Goal: Transaction & Acquisition: Purchase product/service

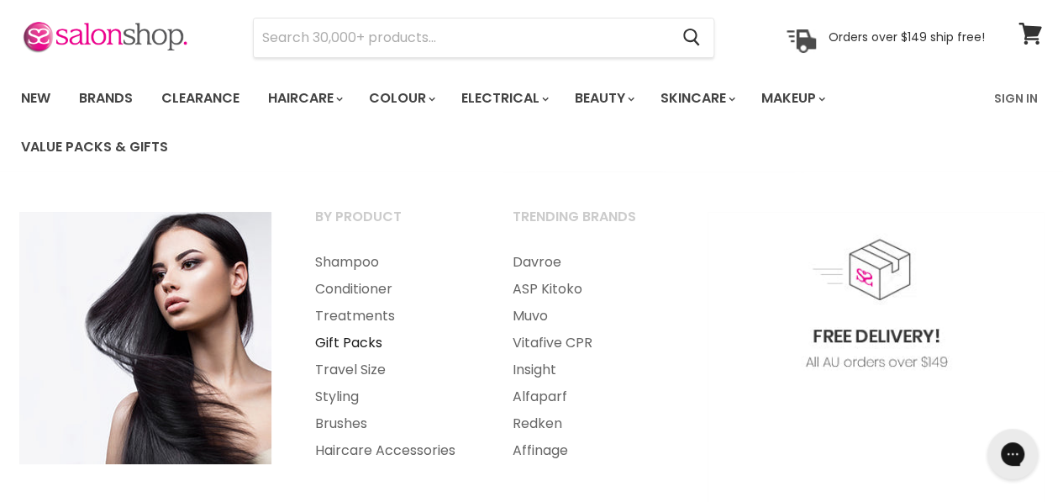
scroll to position [84, 0]
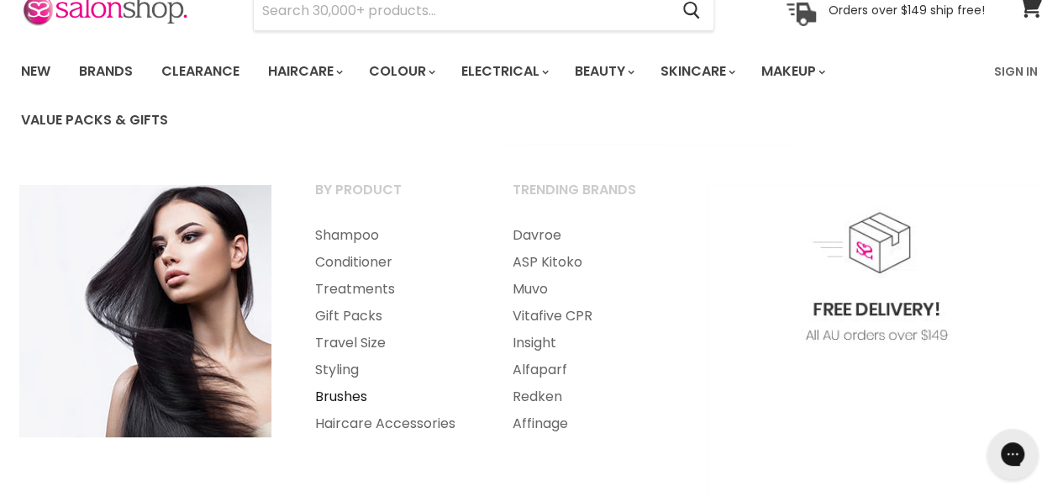
click at [336, 399] on link "Brushes" at bounding box center [391, 396] width 194 height 27
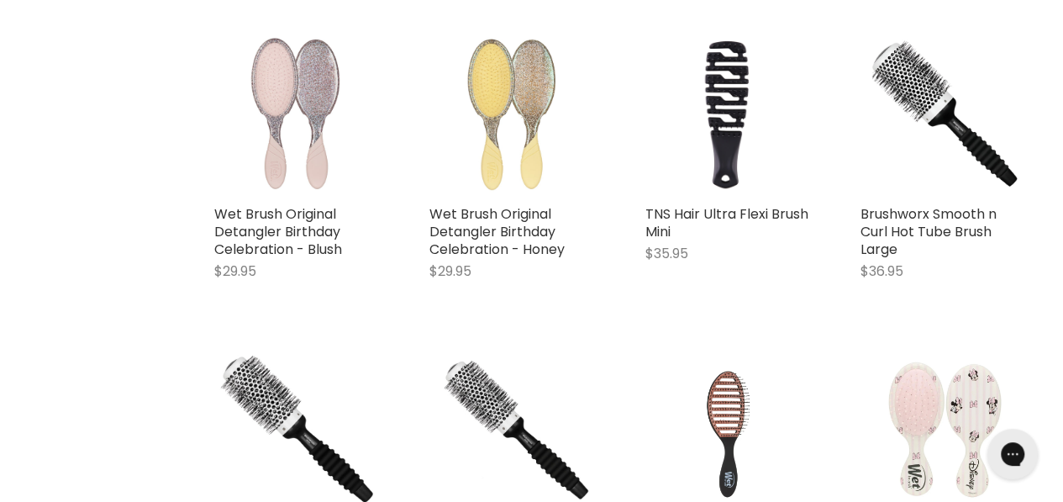
scroll to position [2689, 0]
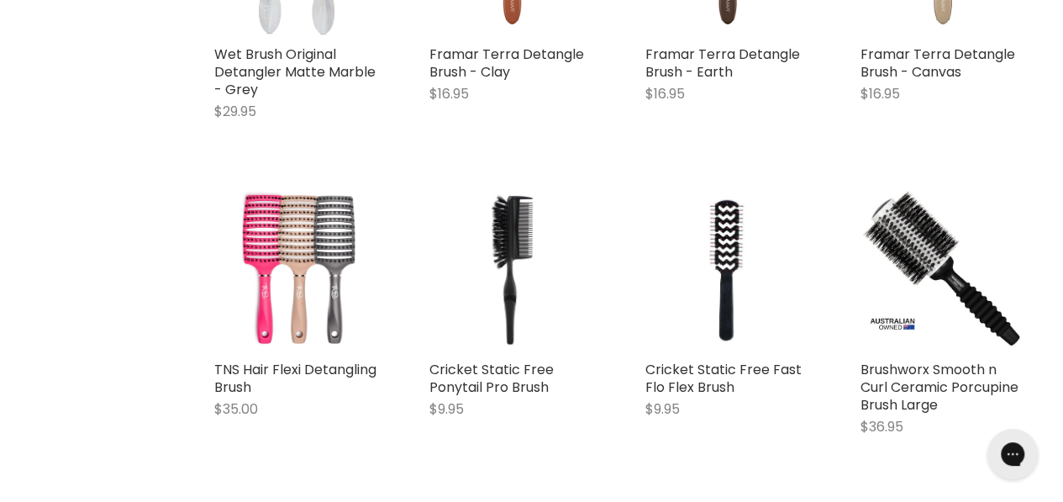
scroll to position [3782, 0]
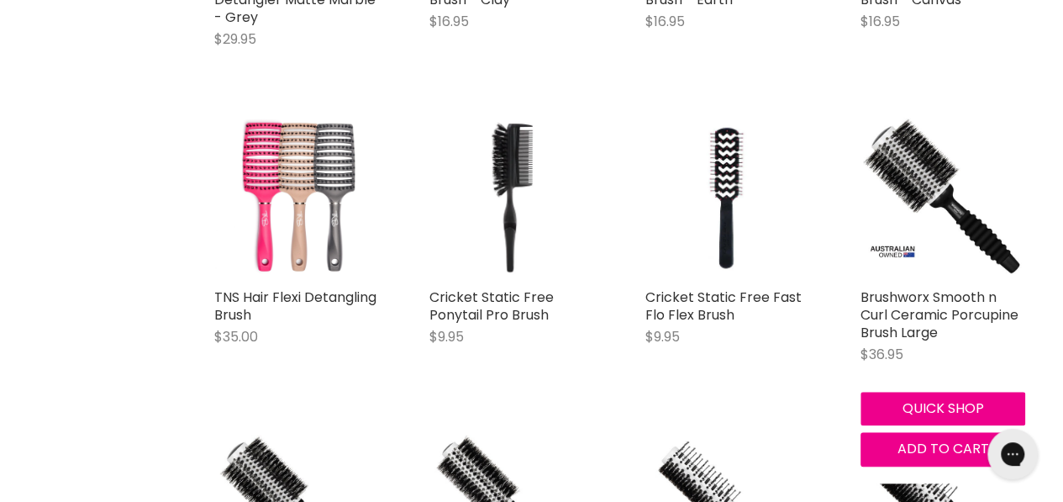
drag, startPoint x: 1009, startPoint y: 228, endPoint x: 1054, endPoint y: 192, distance: 56.8
click at [1054, 192] on div "By Brush Type Cushion Brushes Detangling Brushes Paddle Round Brushes Scalp Bru…" at bounding box center [531, 369] width 1063 height 7645
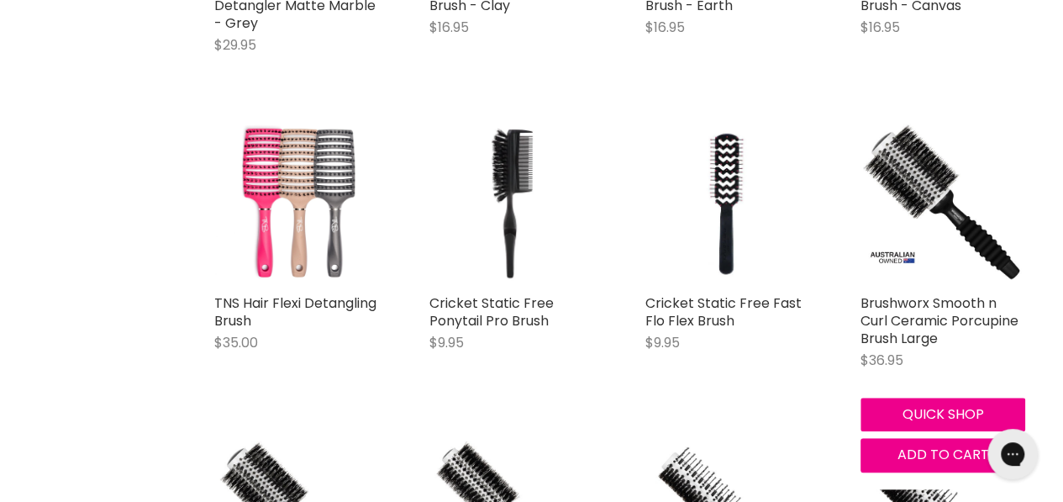
scroll to position [3866, 0]
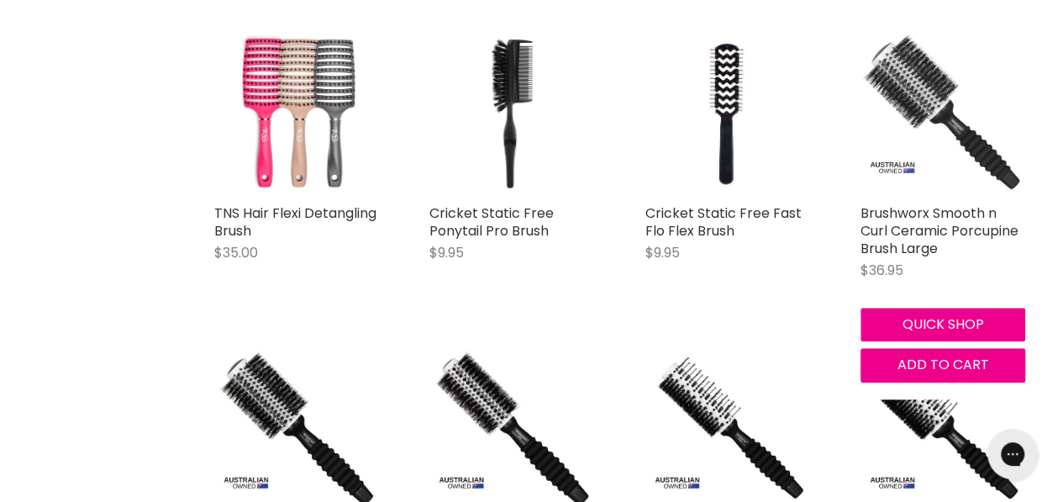
click at [913, 81] on img "Main content" at bounding box center [943, 113] width 165 height 165
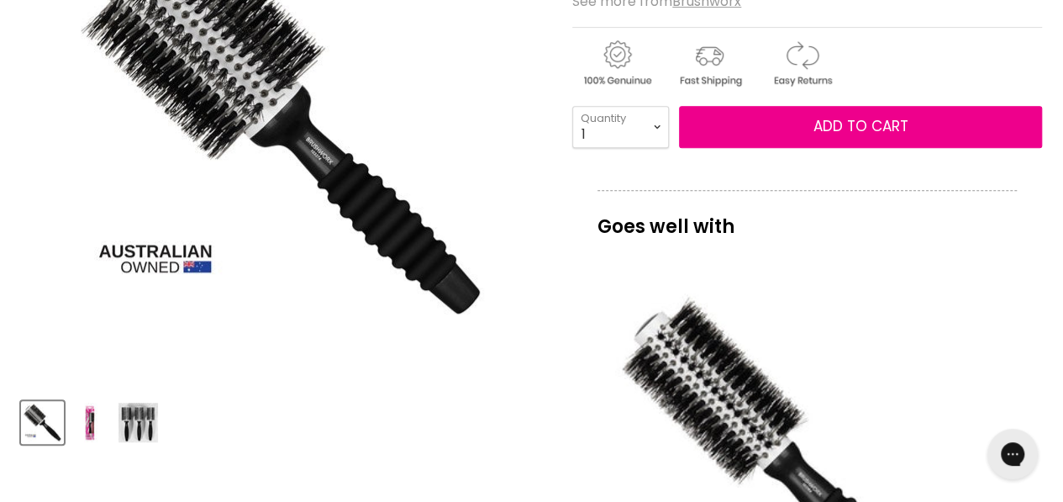
scroll to position [420, 0]
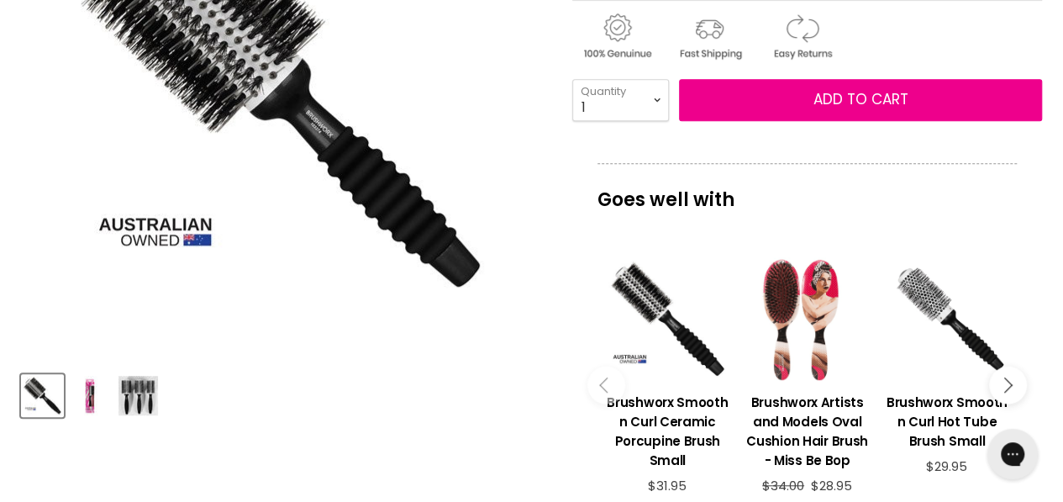
click at [149, 394] on img "Product thumbnails" at bounding box center [139, 396] width 40 height 40
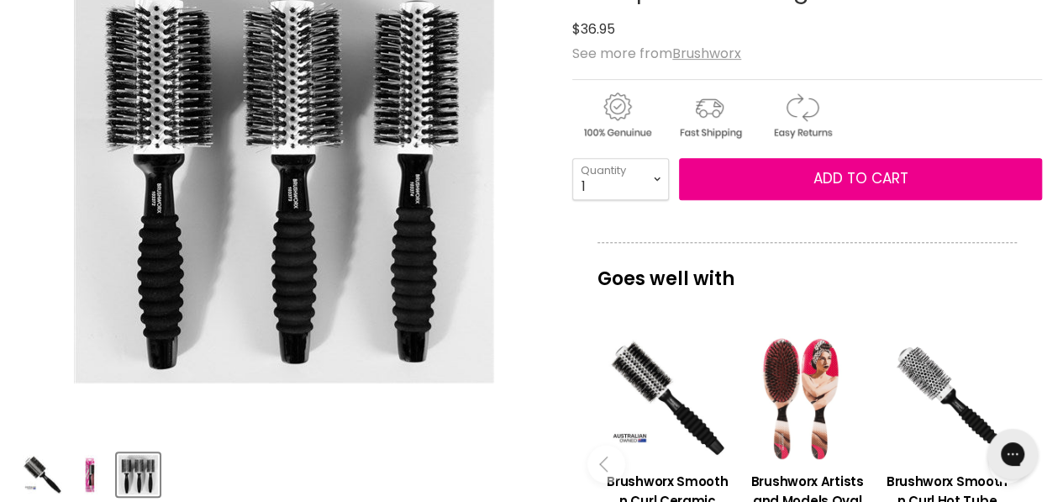
scroll to position [252, 0]
